Goal: Task Accomplishment & Management: Manage account settings

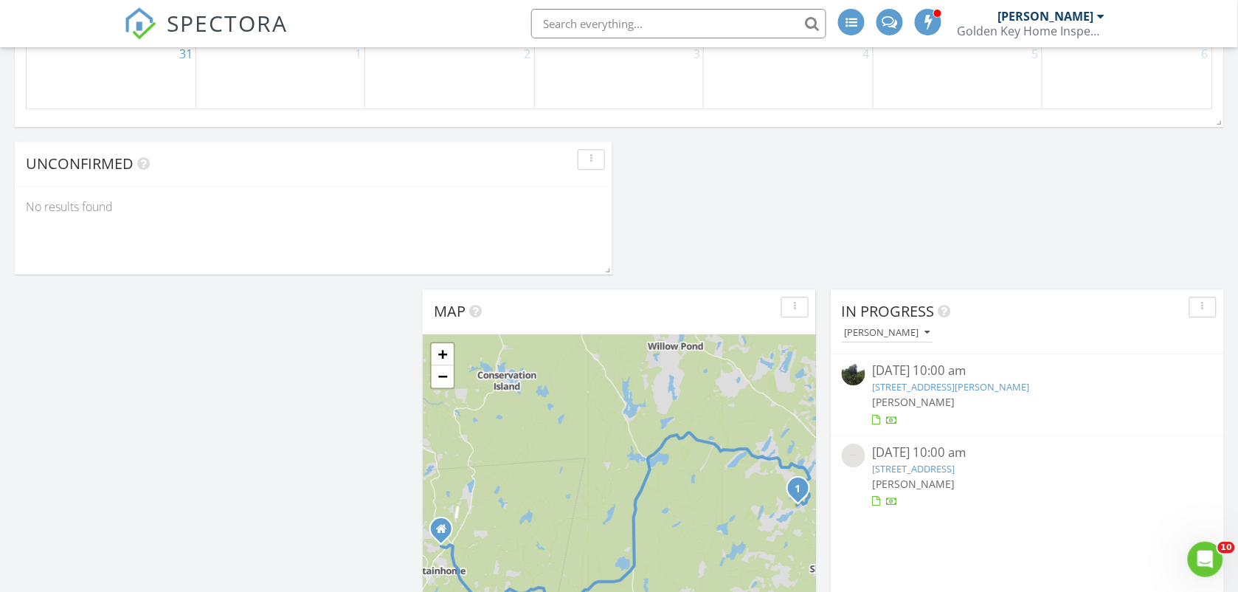
scroll to position [517, 0]
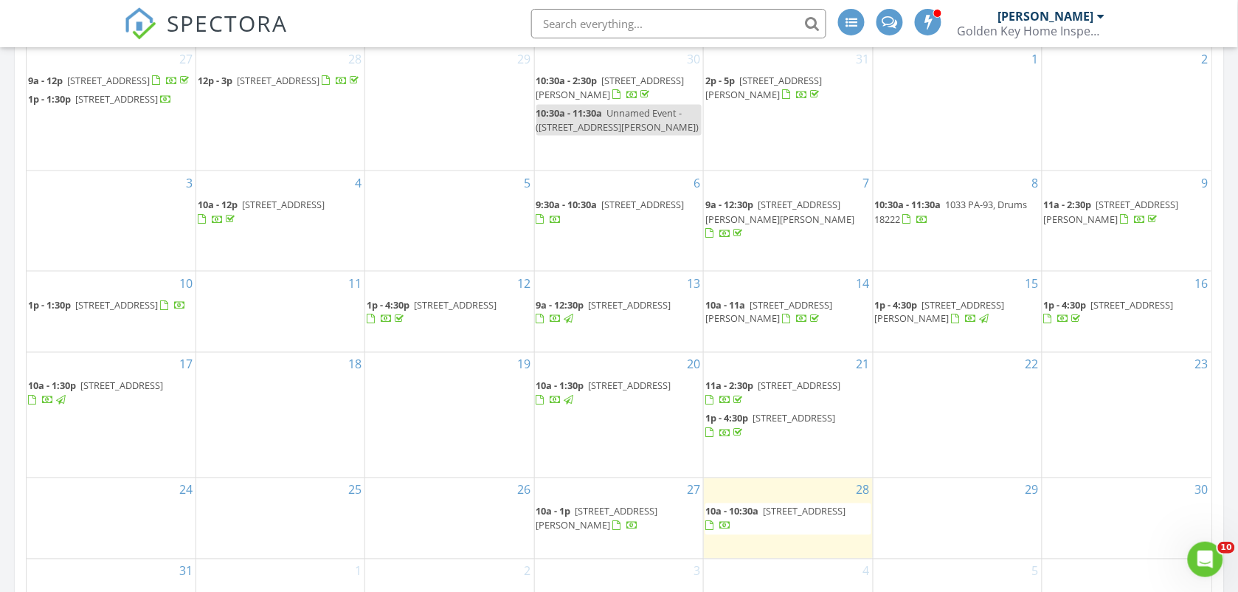
click at [616, 515] on span "84 Linda Dr, Walnutport 18088" at bounding box center [597, 518] width 122 height 27
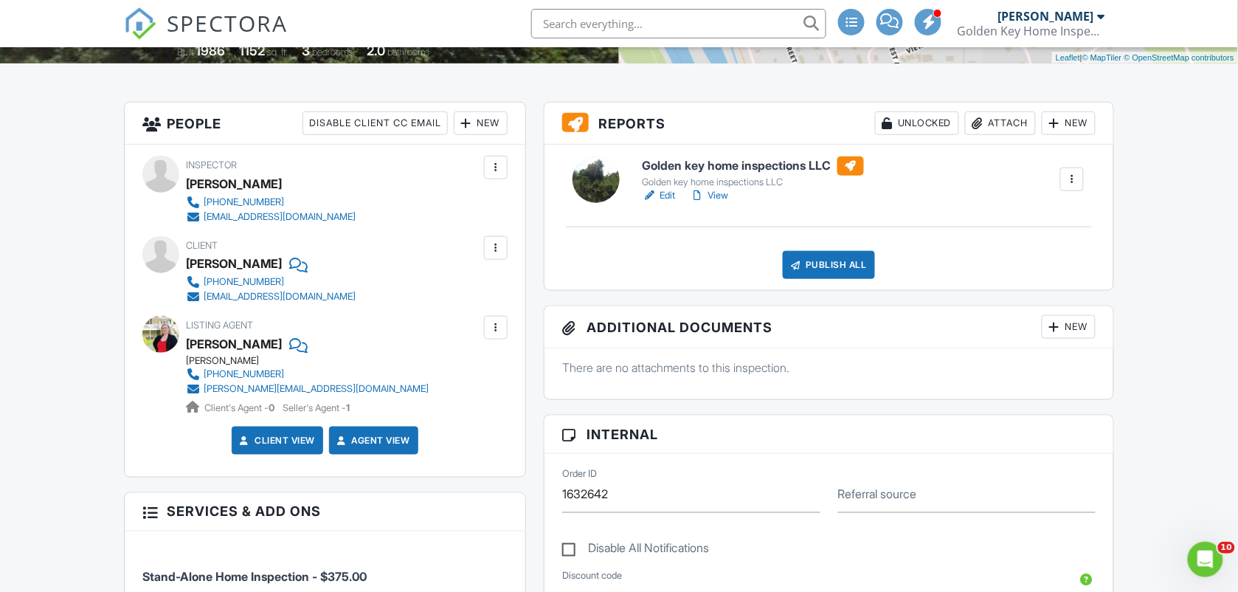
click at [500, 334] on div at bounding box center [495, 327] width 15 height 15
click at [470, 369] on li "Edit" at bounding box center [461, 372] width 75 height 37
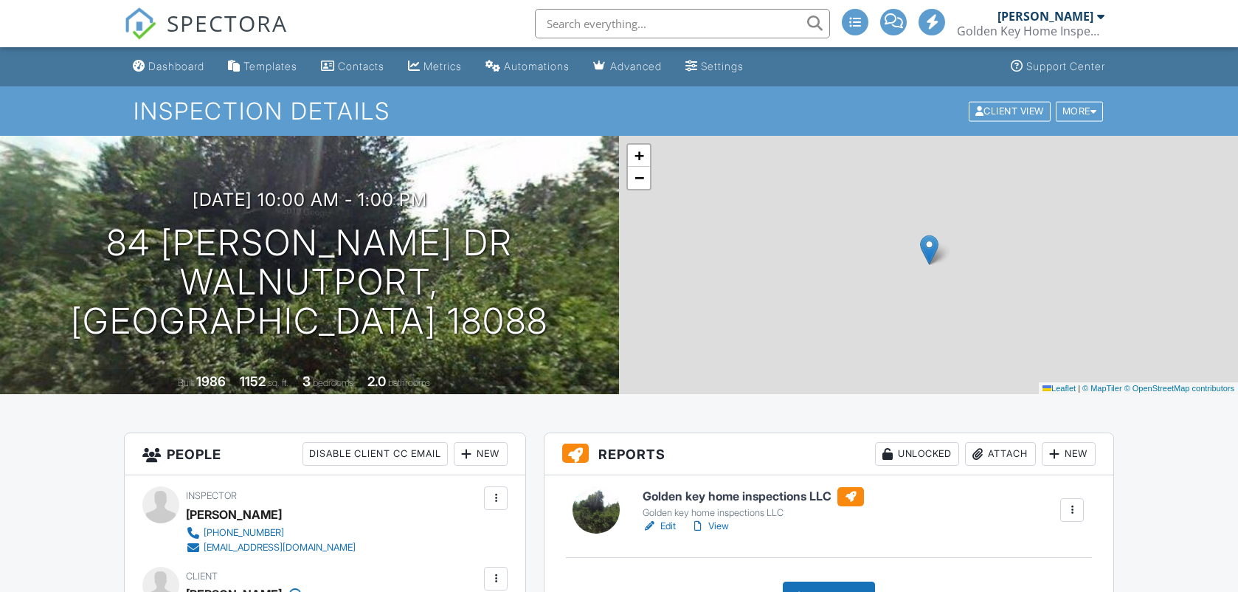
scroll to position [331, 0]
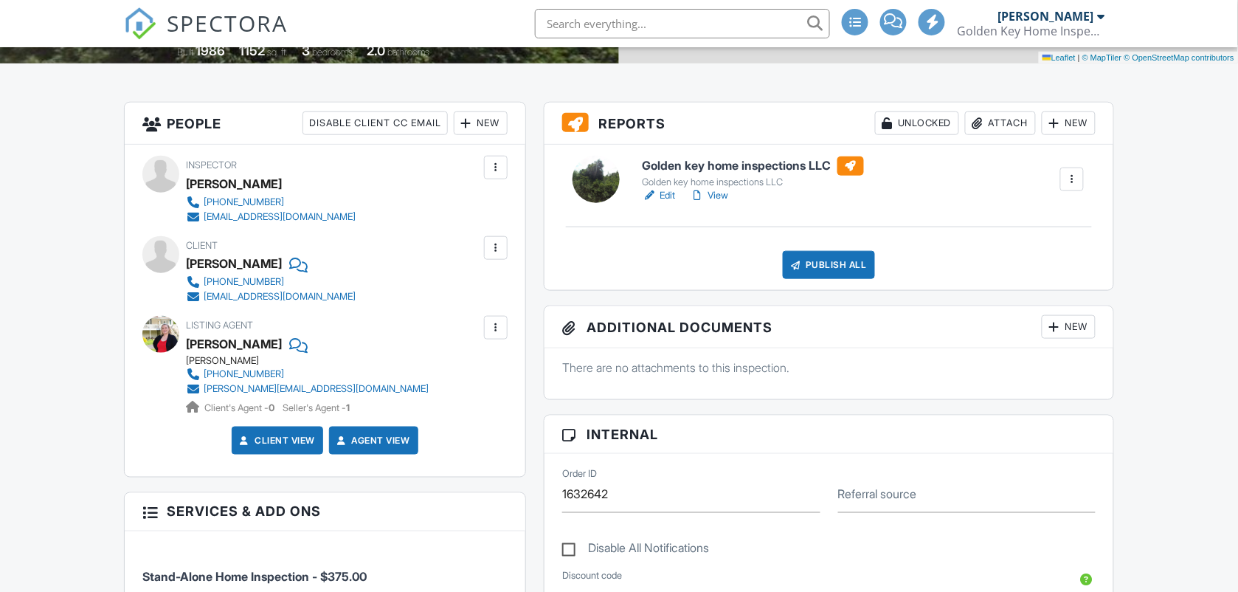
click at [728, 193] on link "View" at bounding box center [710, 195] width 38 height 15
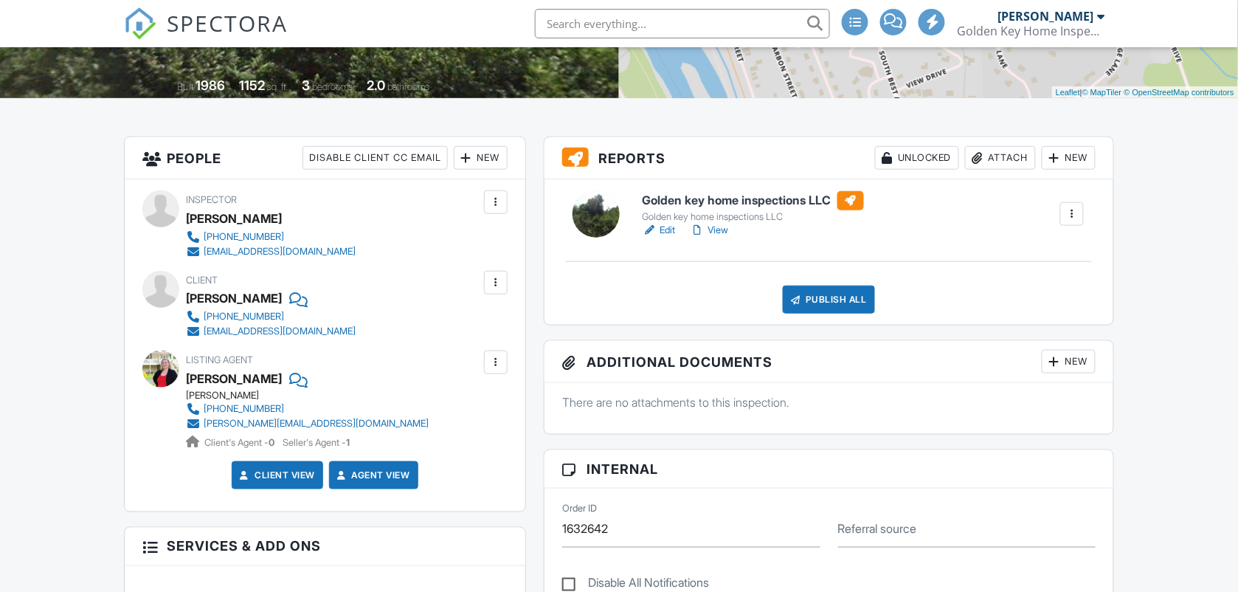
click at [719, 226] on link "View" at bounding box center [710, 230] width 38 height 15
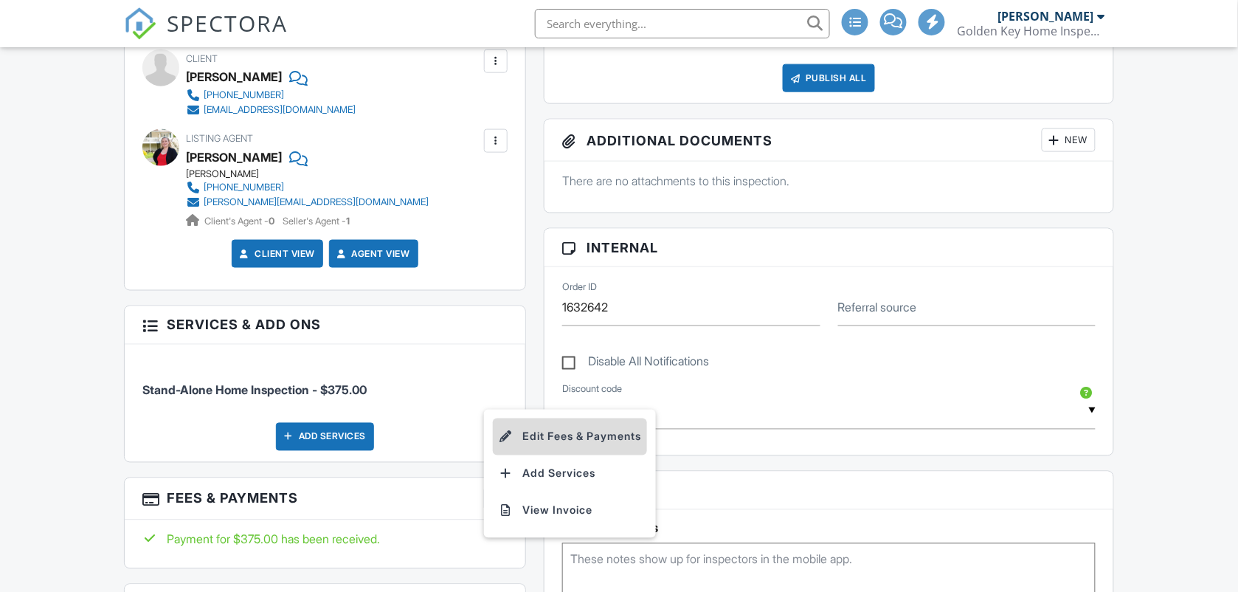
click at [559, 445] on li "Edit Fees & Payments" at bounding box center [570, 436] width 154 height 37
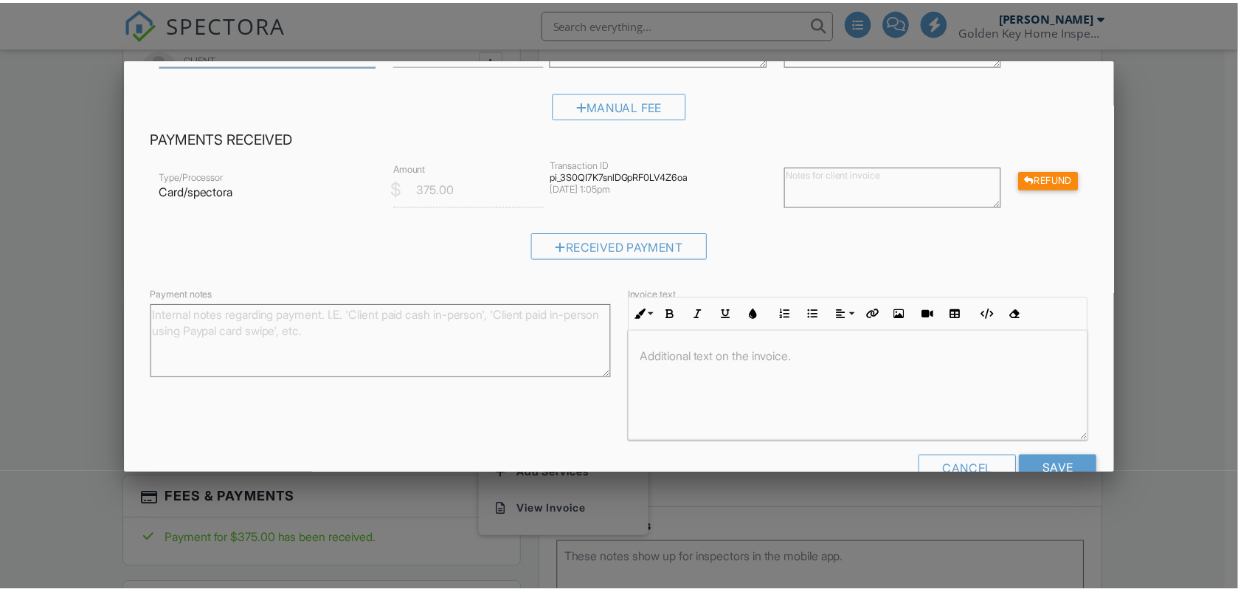
scroll to position [185, 0]
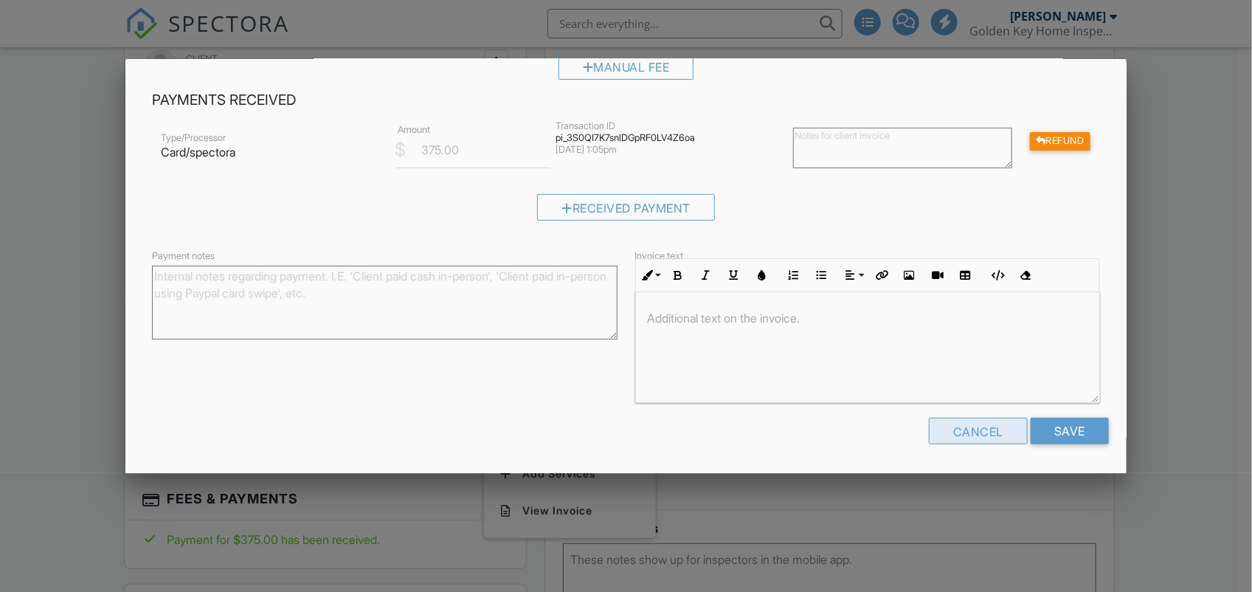
click at [981, 419] on div "Cancel" at bounding box center [978, 431] width 99 height 27
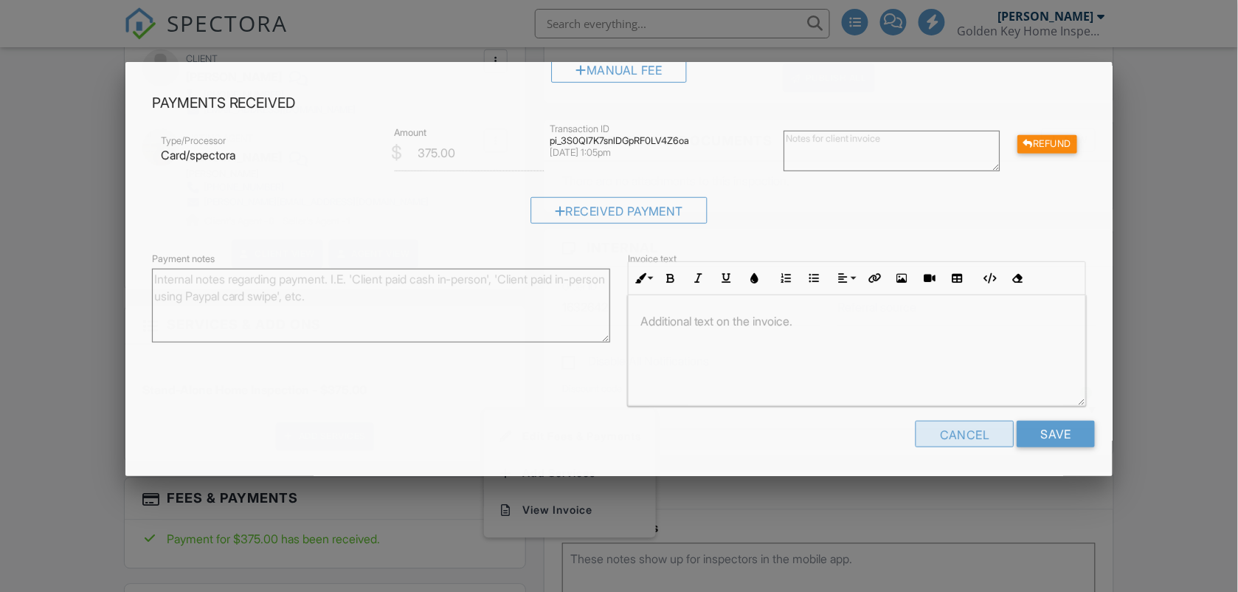
click at [981, 419] on div "Fees & Payments Inspection Fees Line Item Stand-Alone Home Inspection $ Amount …" at bounding box center [618, 269] width 987 height 414
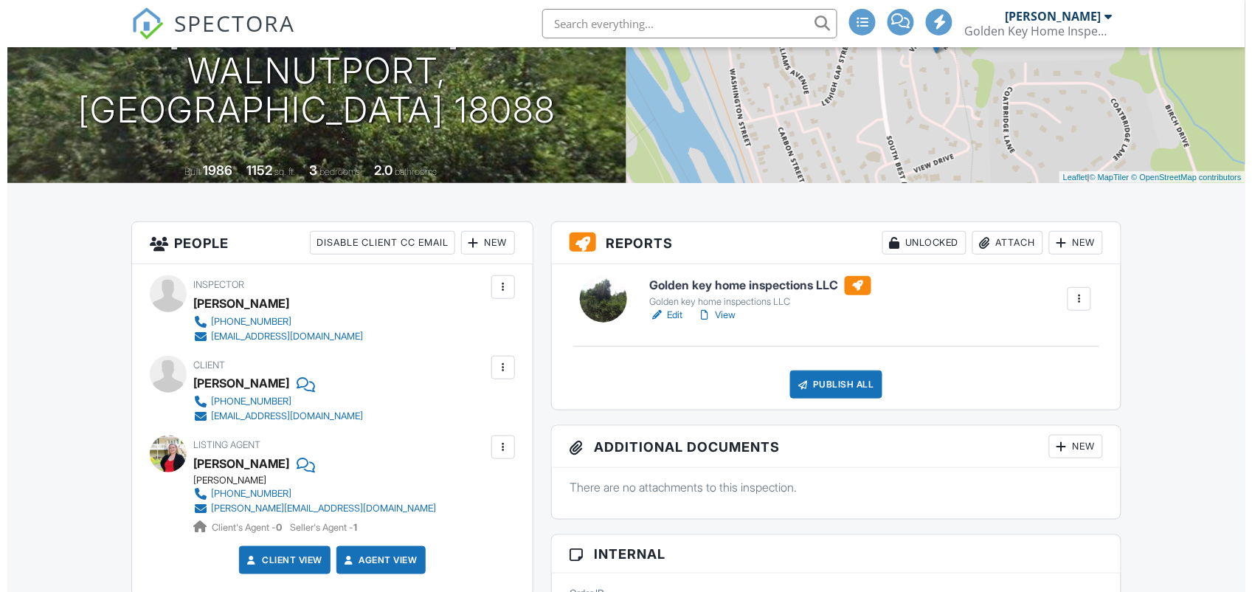
scroll to position [221, 0]
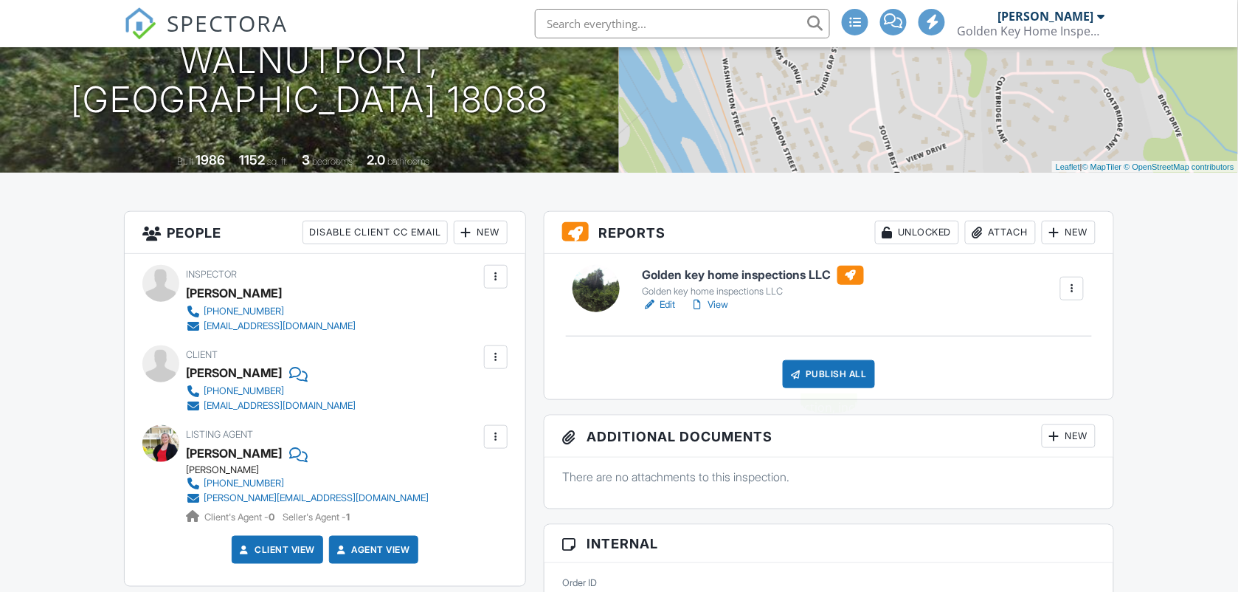
click at [852, 377] on div "Publish All" at bounding box center [829, 374] width 92 height 28
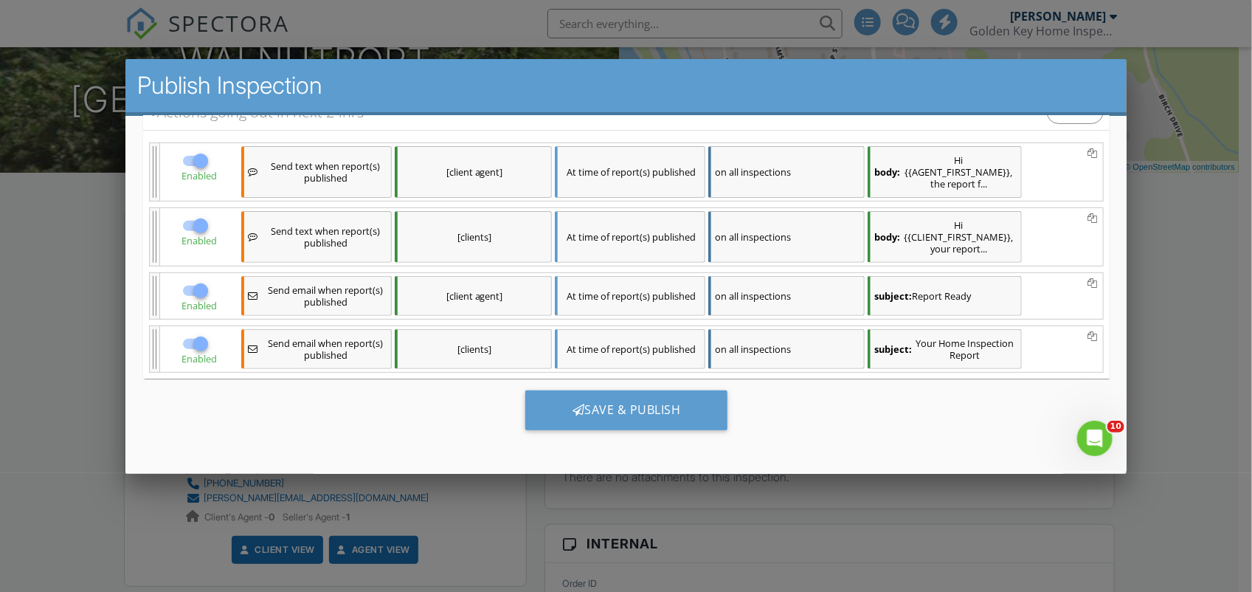
scroll to position [0, 0]
click at [663, 400] on div "Save & Publish" at bounding box center [626, 410] width 203 height 40
